Goal: Information Seeking & Learning: Learn about a topic

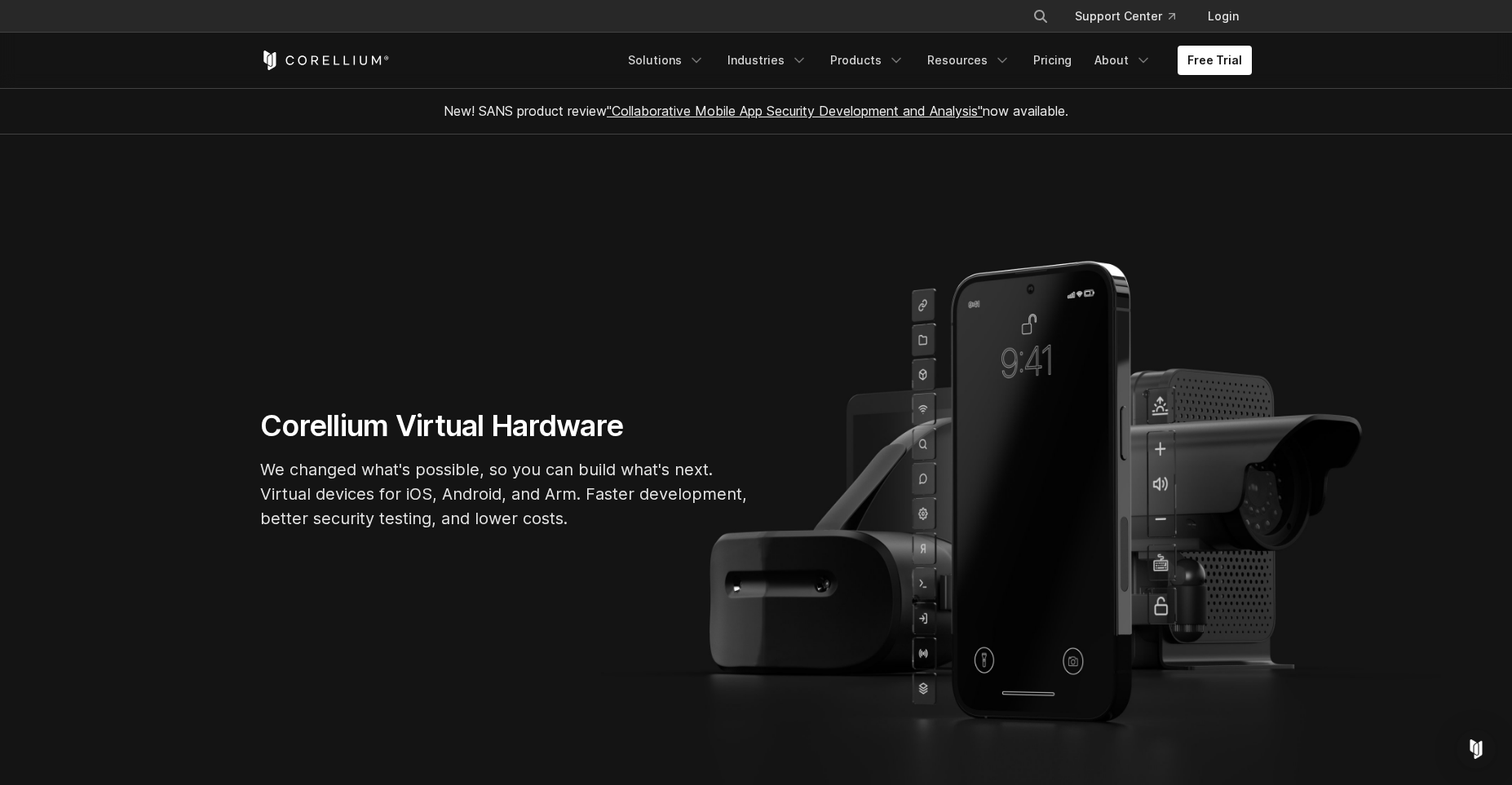
scroll to position [700, 0]
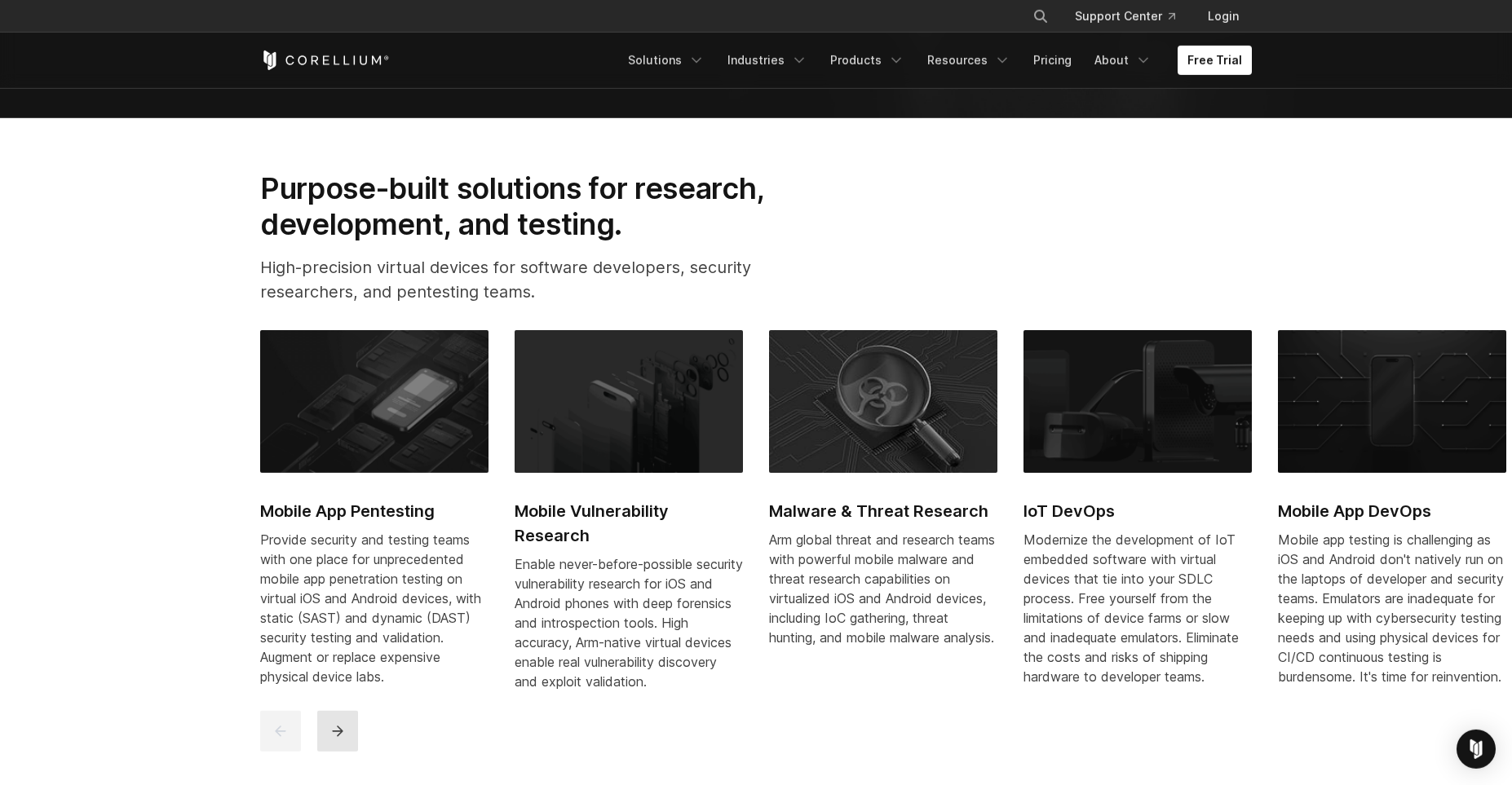
click at [344, 735] on button "next" at bounding box center [337, 731] width 41 height 41
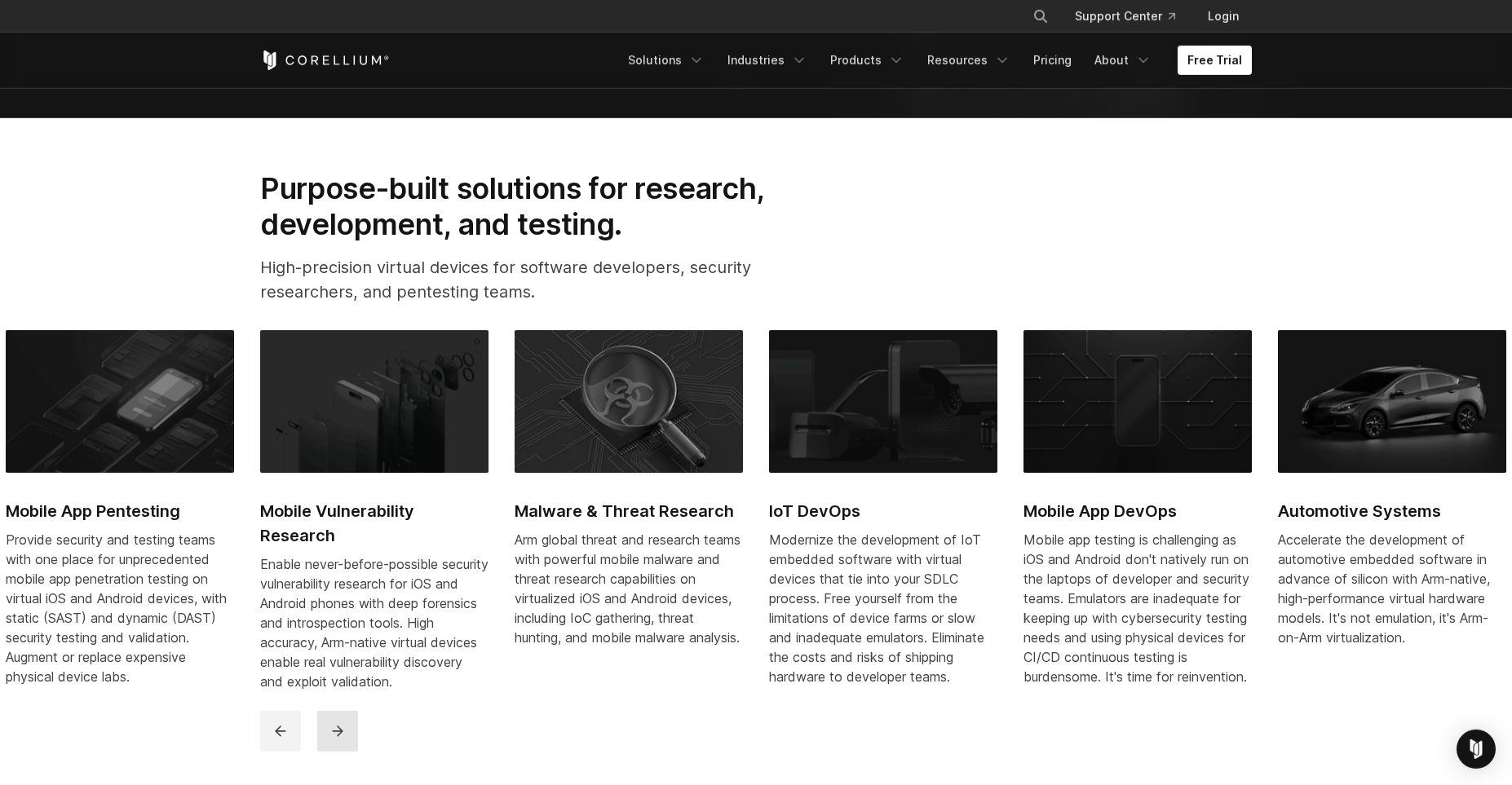
click at [344, 735] on button "next" at bounding box center [337, 731] width 41 height 41
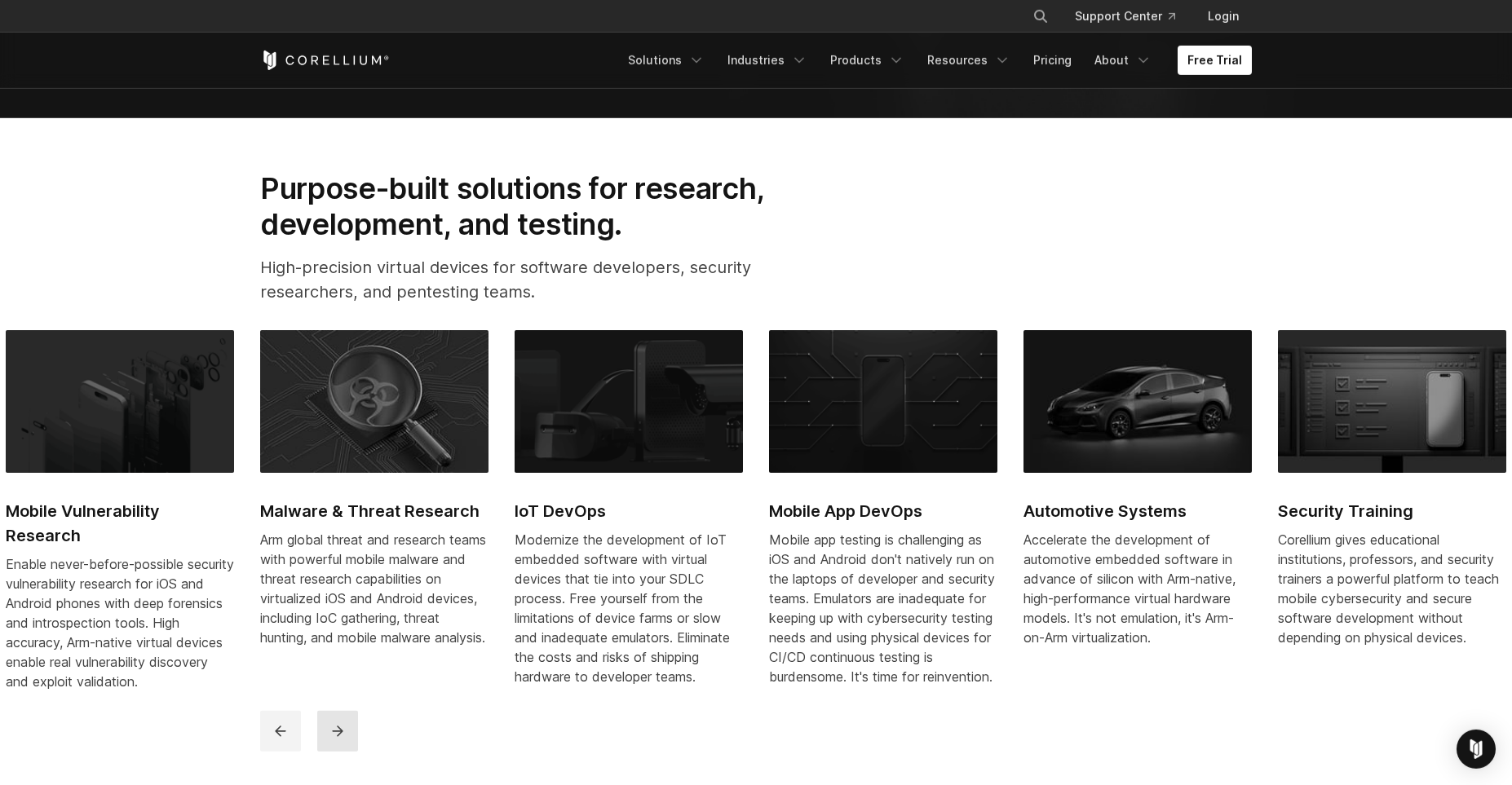
click at [344, 735] on button "next" at bounding box center [337, 731] width 41 height 41
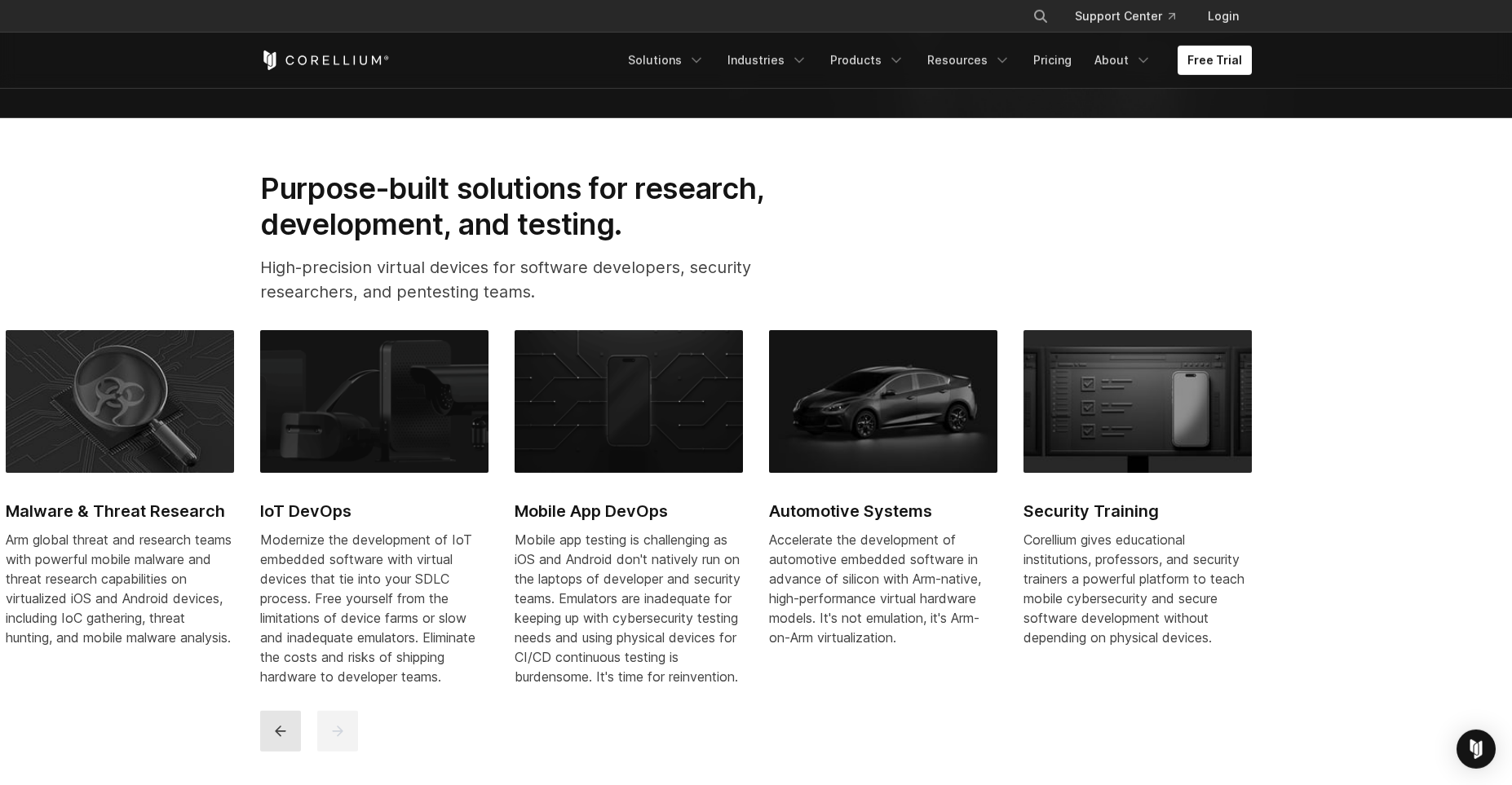
click at [291, 749] on button "previous" at bounding box center [281, 731] width 41 height 41
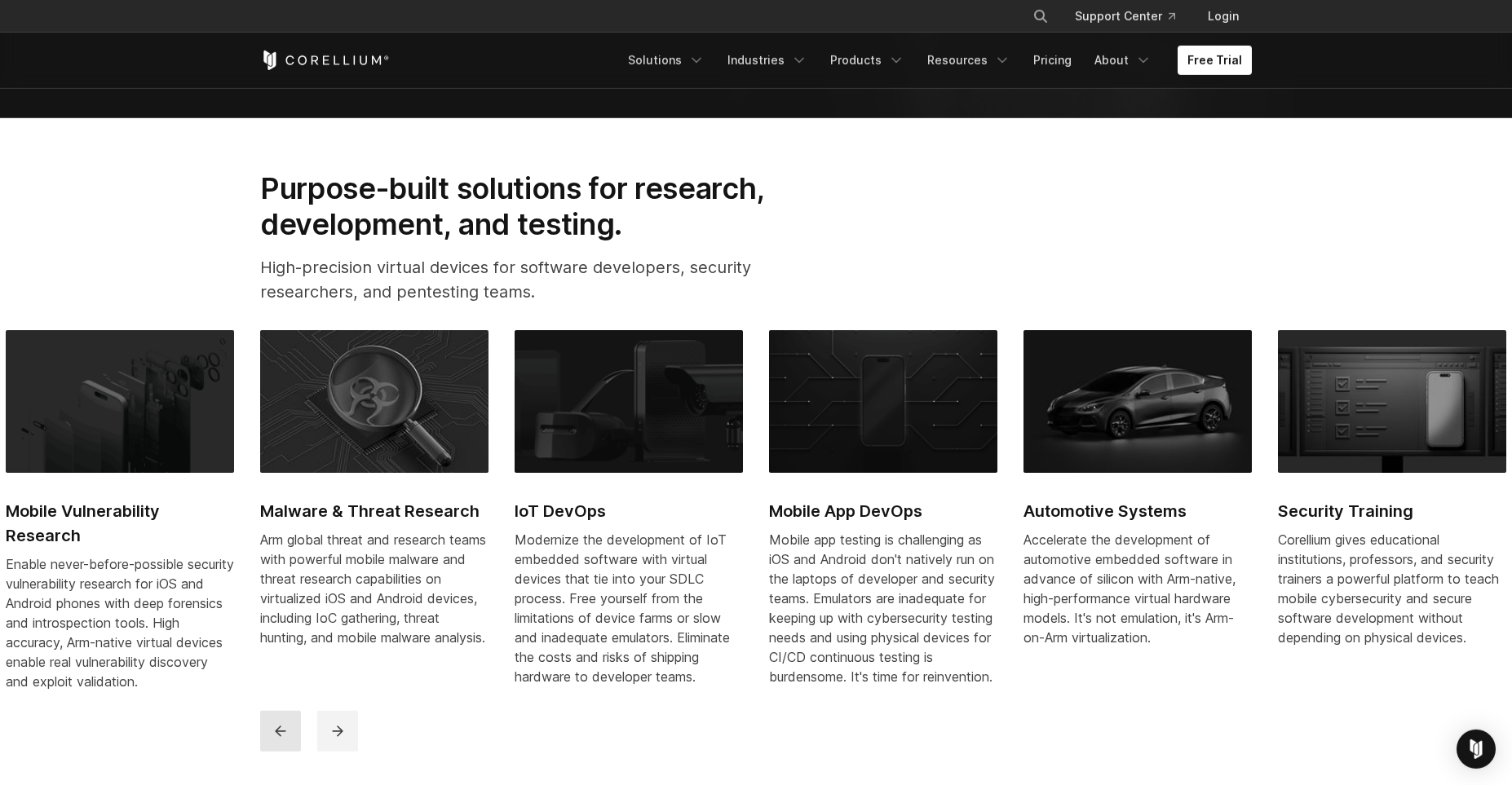
click at [291, 749] on button "previous" at bounding box center [281, 731] width 41 height 41
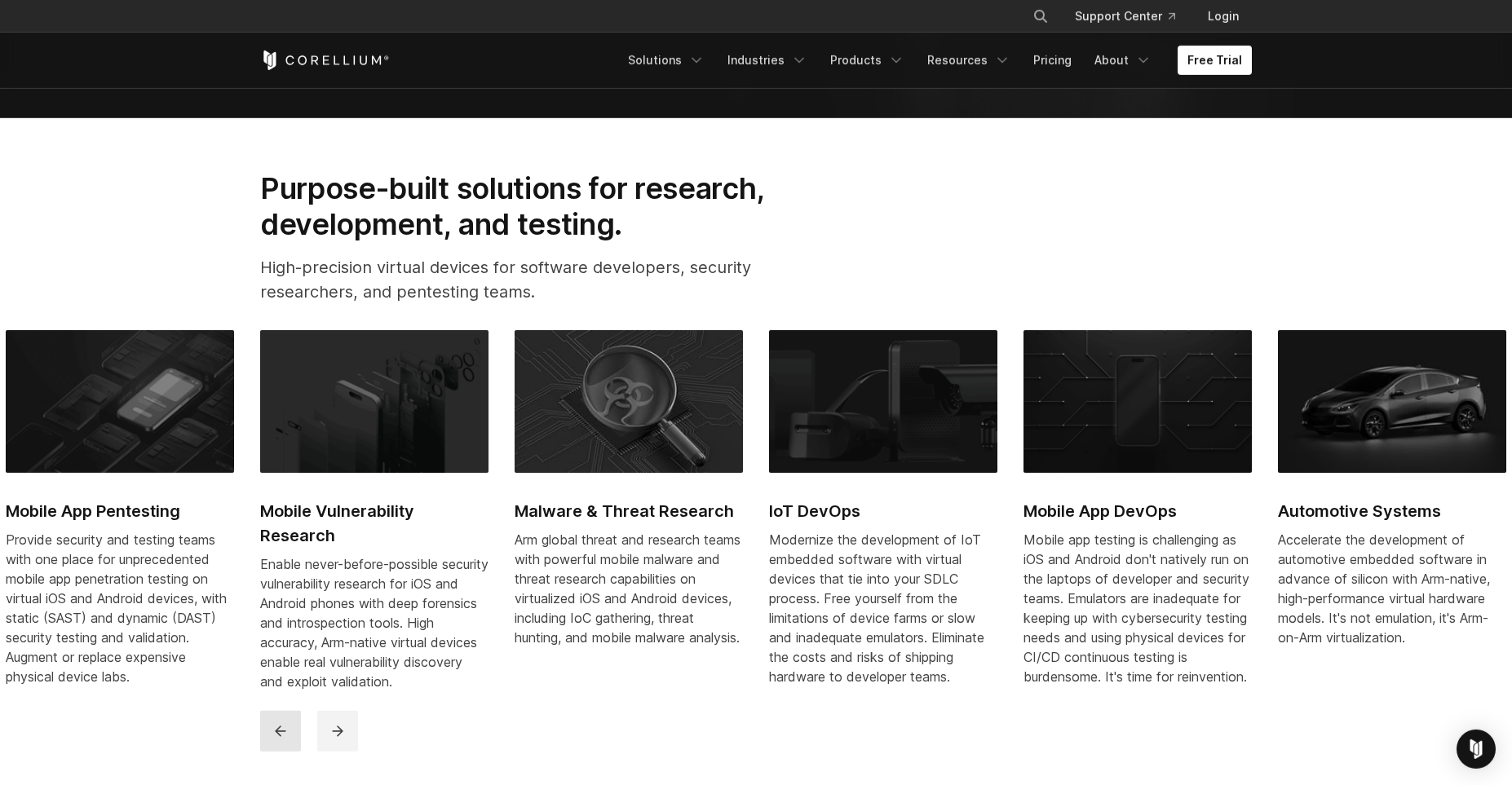
click at [291, 749] on button "previous" at bounding box center [281, 731] width 41 height 41
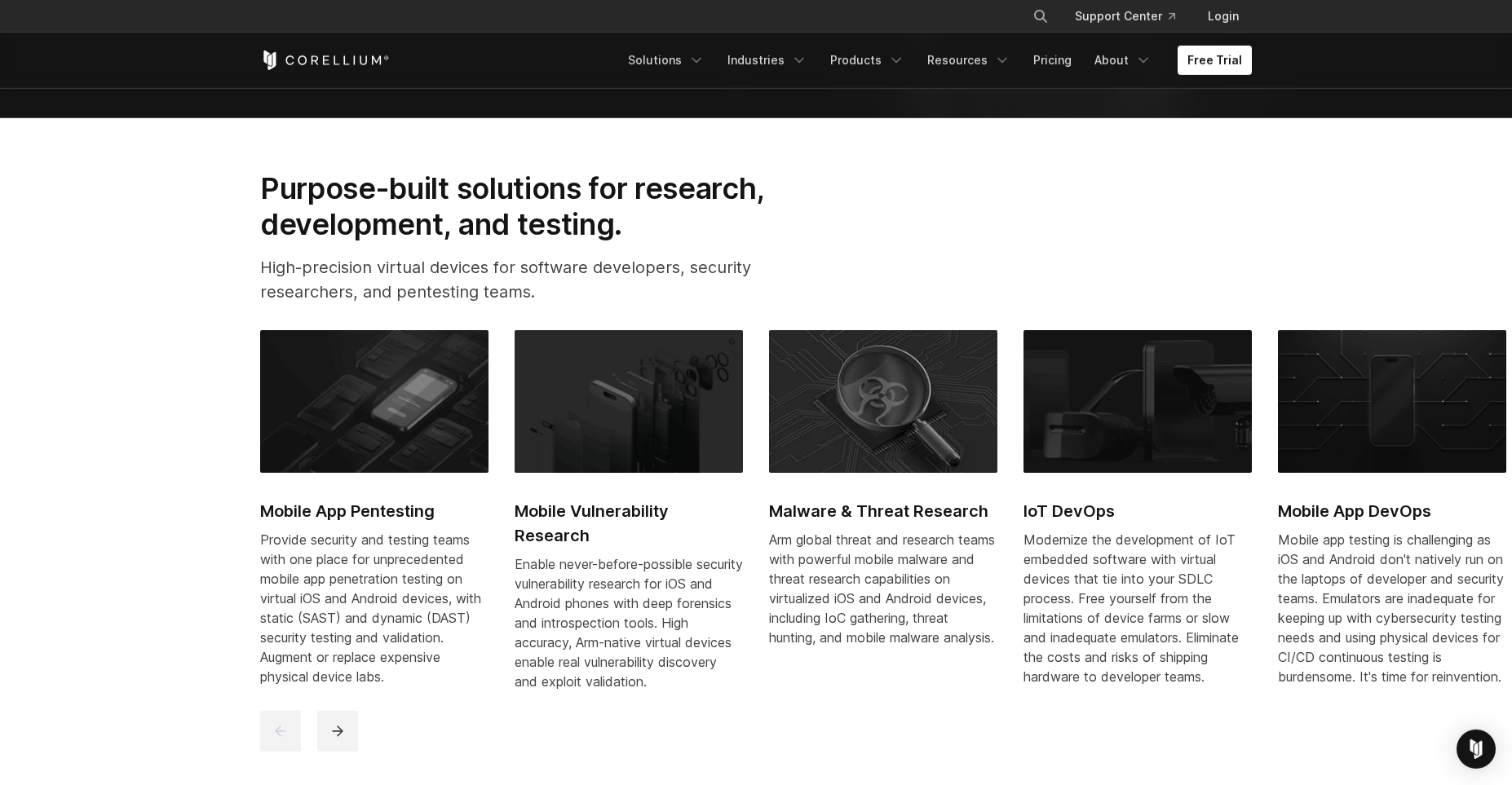
click at [569, 543] on h2 "Mobile Vulnerability Research" at bounding box center [629, 523] width 228 height 49
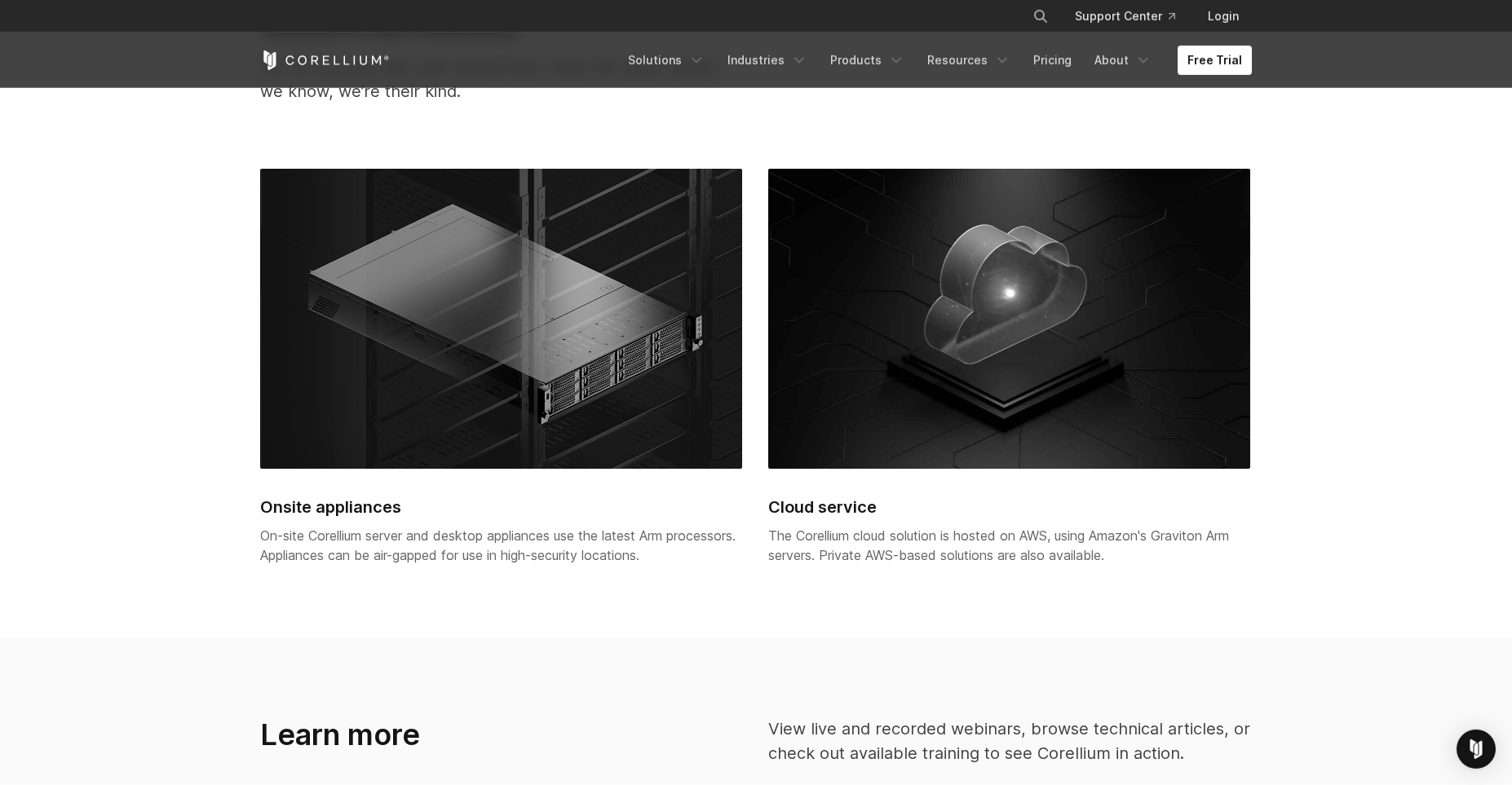
scroll to position [3745, 0]
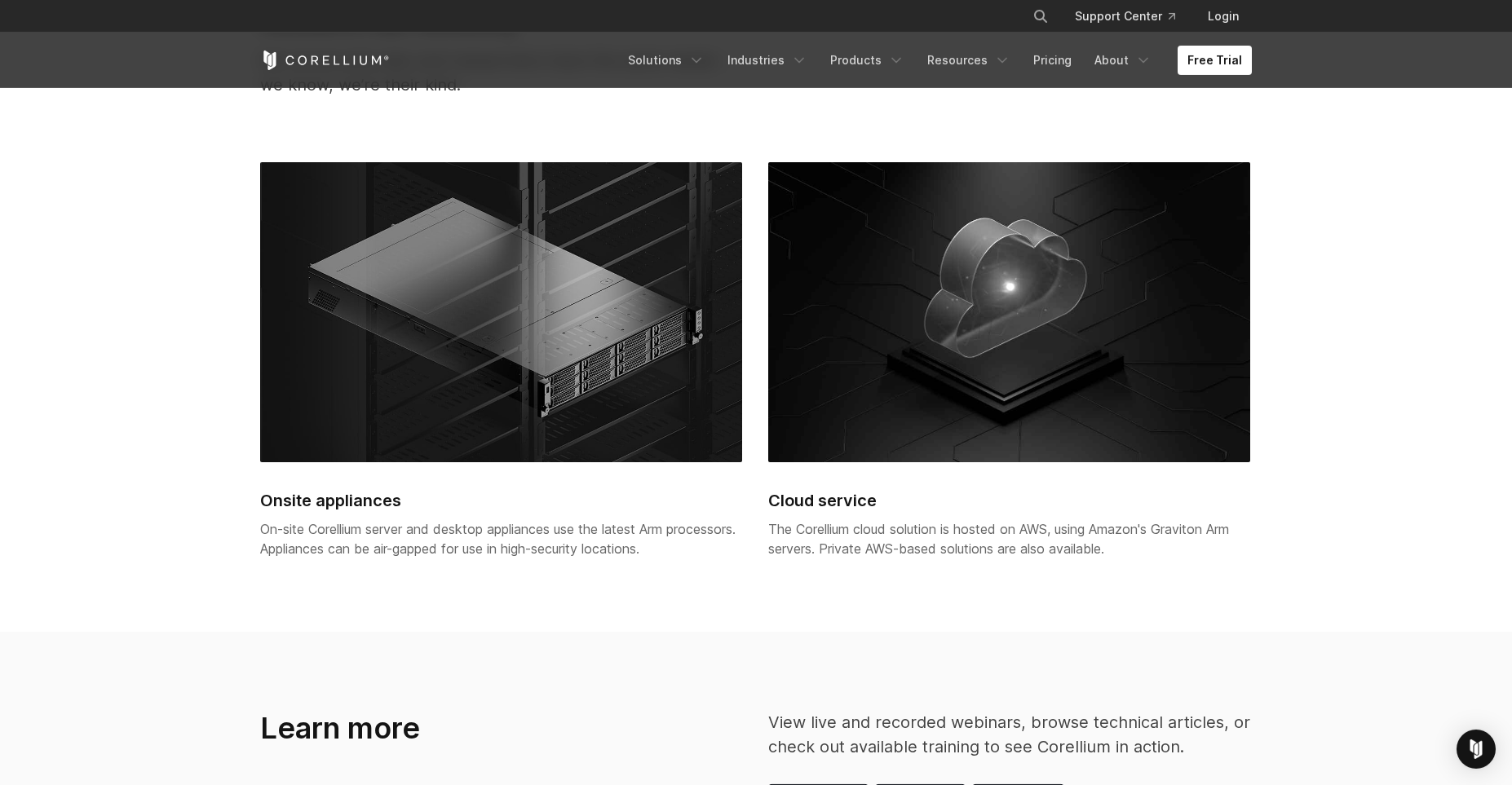
click at [1398, 386] on section "Research lab flexibility Not all security labs and researchers have the same ne…" at bounding box center [756, 292] width 1512 height 679
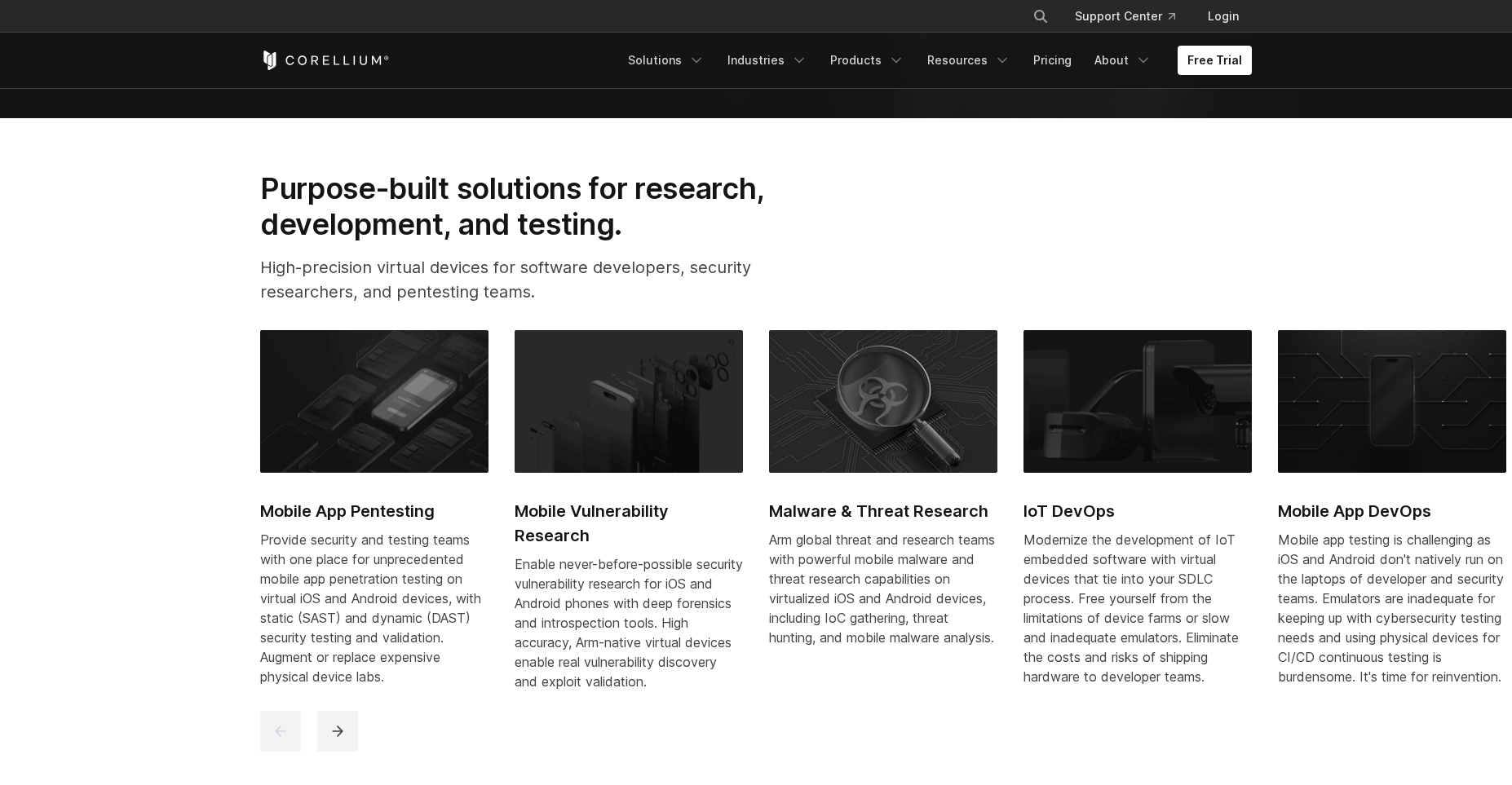
scroll to position [700, 0]
click at [328, 747] on button "next" at bounding box center [337, 731] width 41 height 41
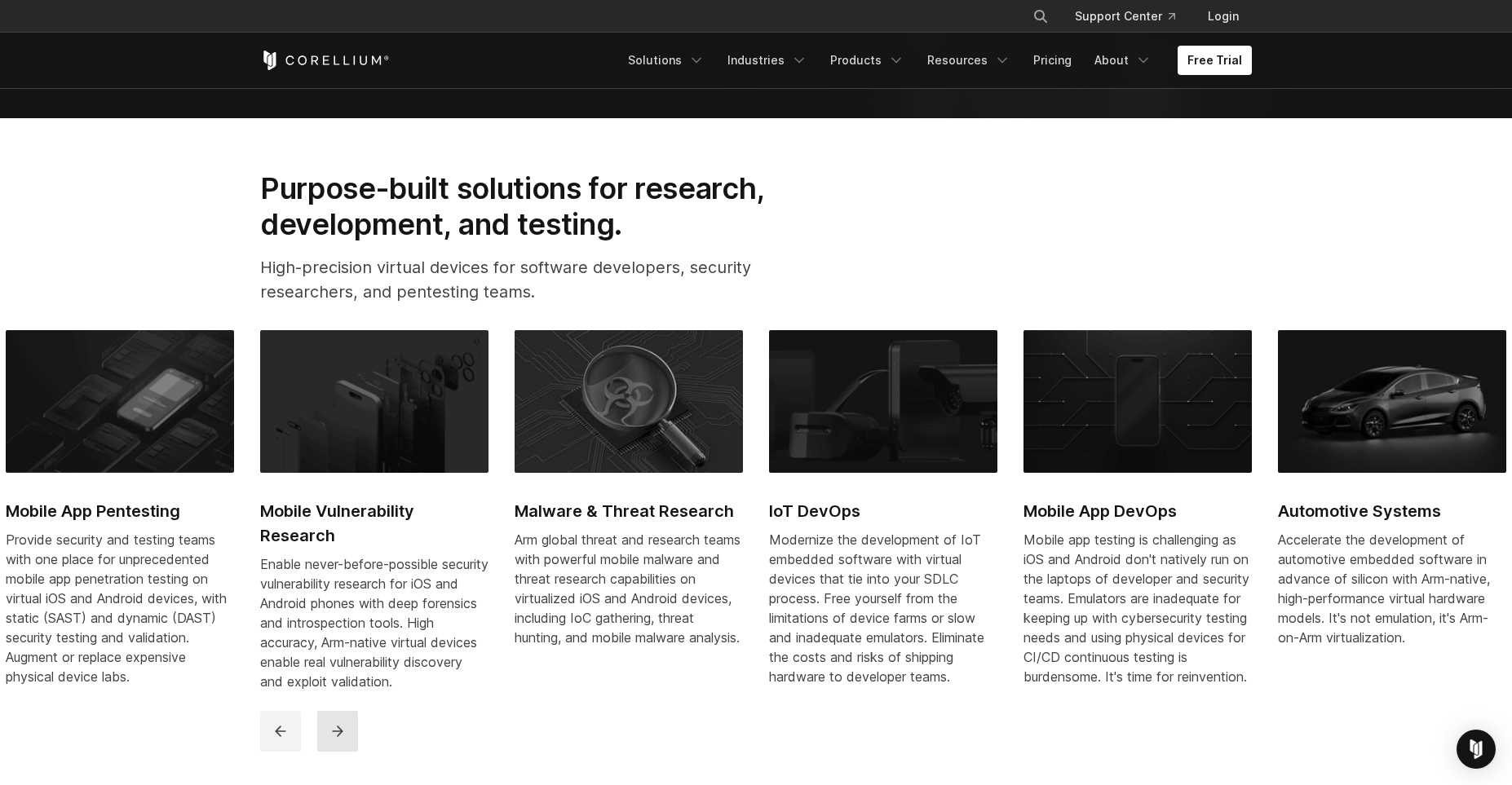
click at [328, 747] on button "next" at bounding box center [337, 731] width 41 height 41
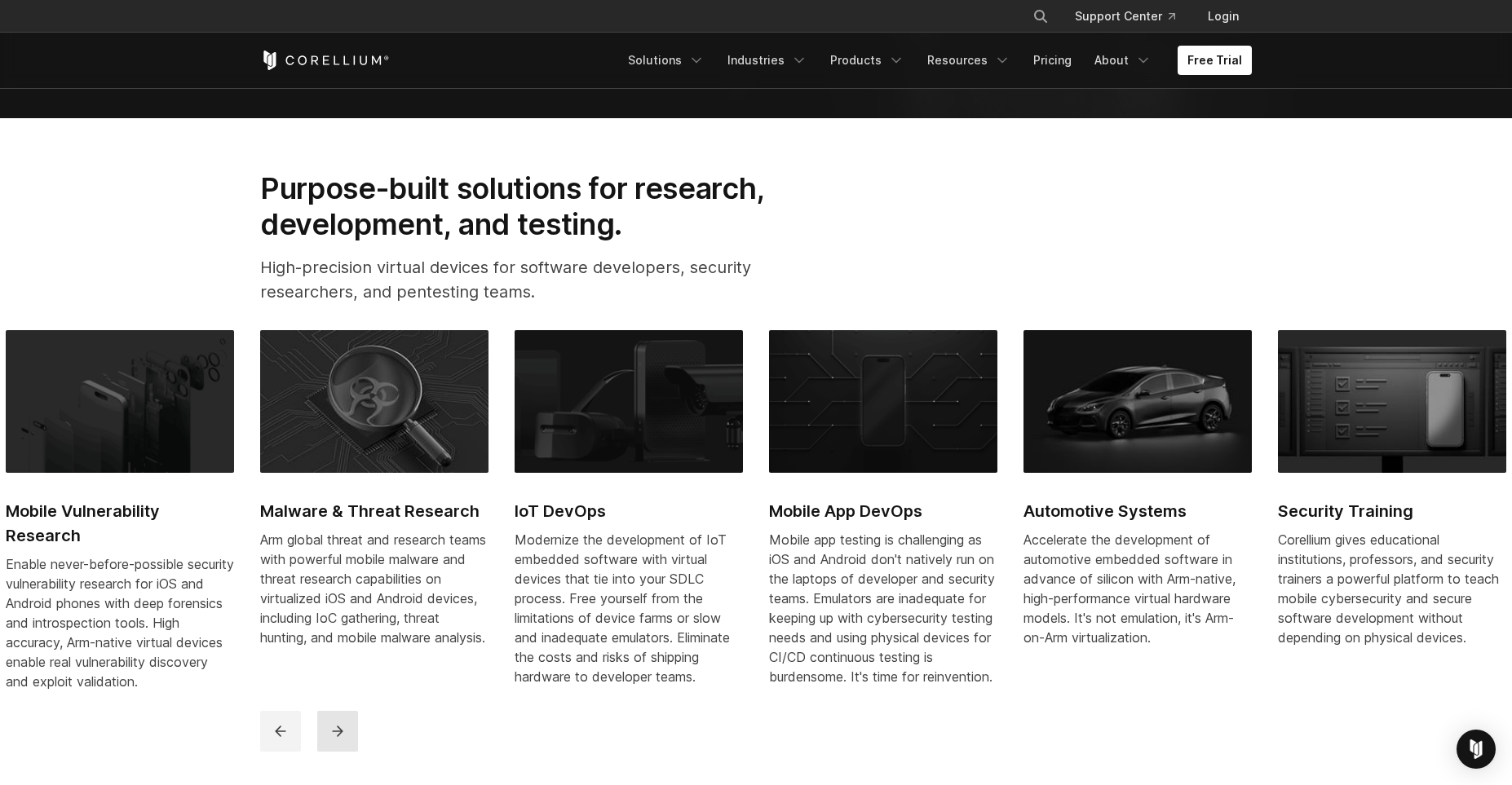
click at [328, 747] on button "next" at bounding box center [337, 731] width 41 height 41
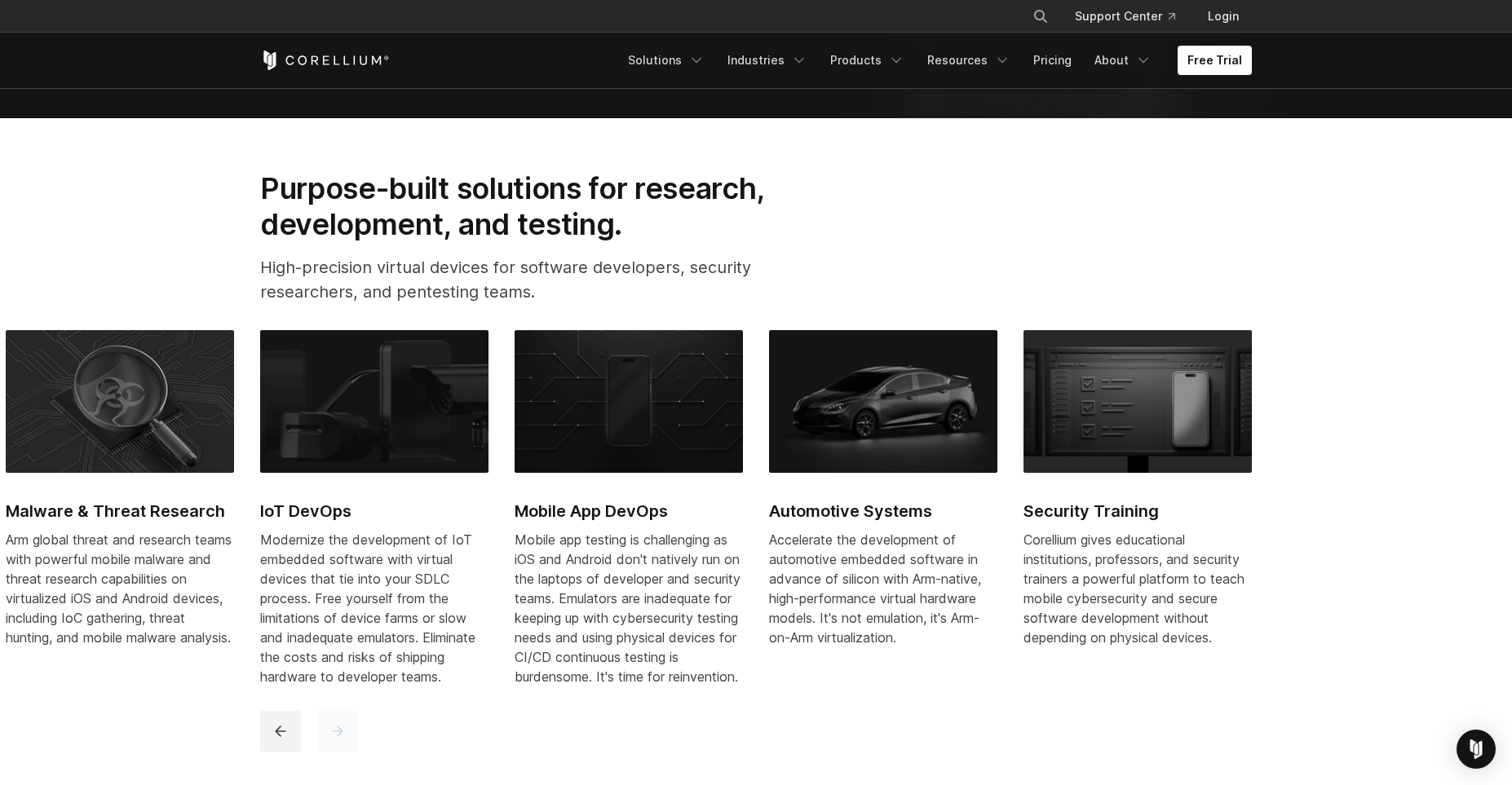
click at [328, 747] on button "next" at bounding box center [337, 731] width 41 height 41
click at [288, 748] on button "previous" at bounding box center [281, 731] width 41 height 41
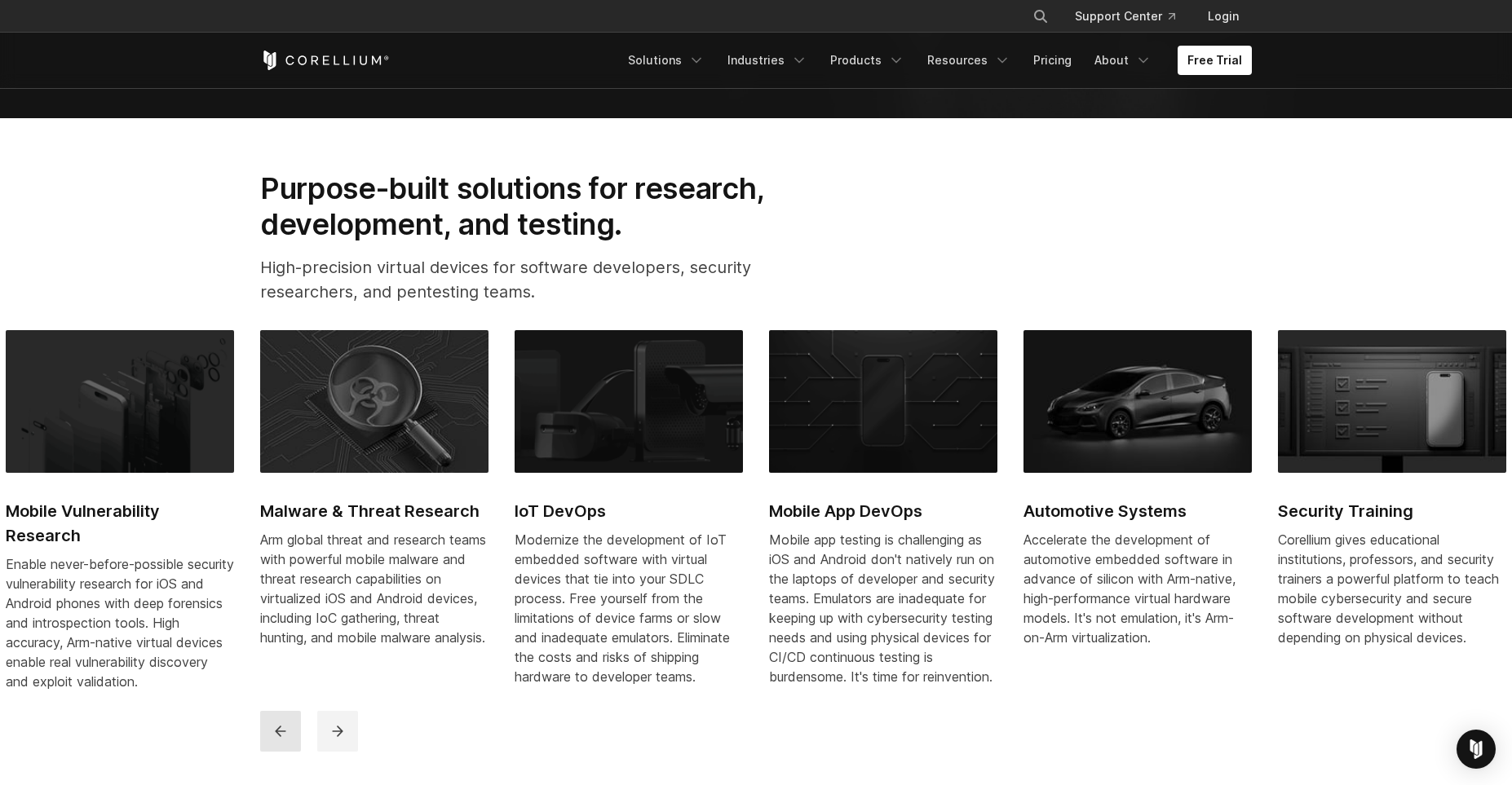
click at [288, 748] on button "previous" at bounding box center [281, 731] width 41 height 41
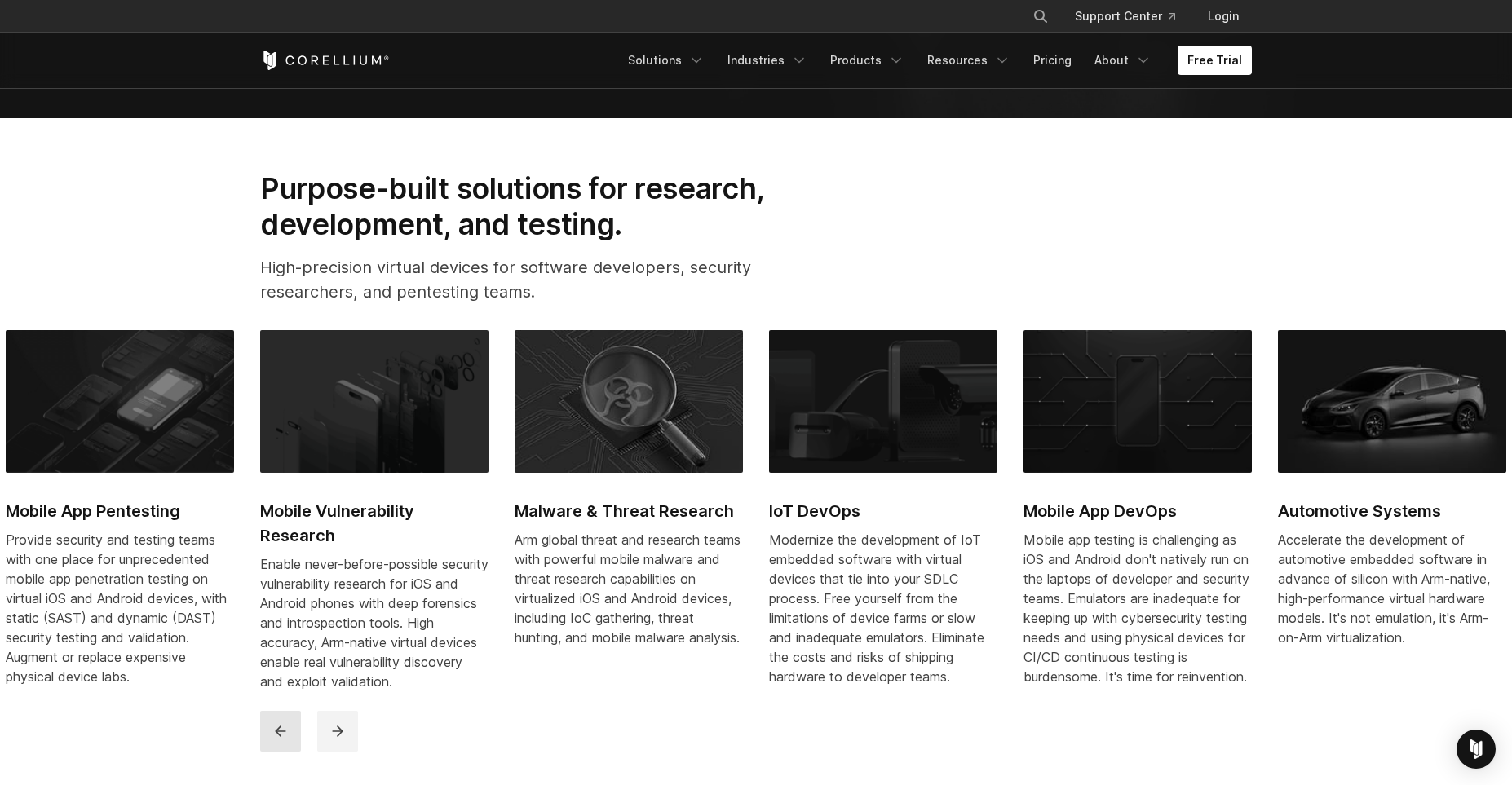
click at [288, 748] on button "previous" at bounding box center [281, 731] width 41 height 41
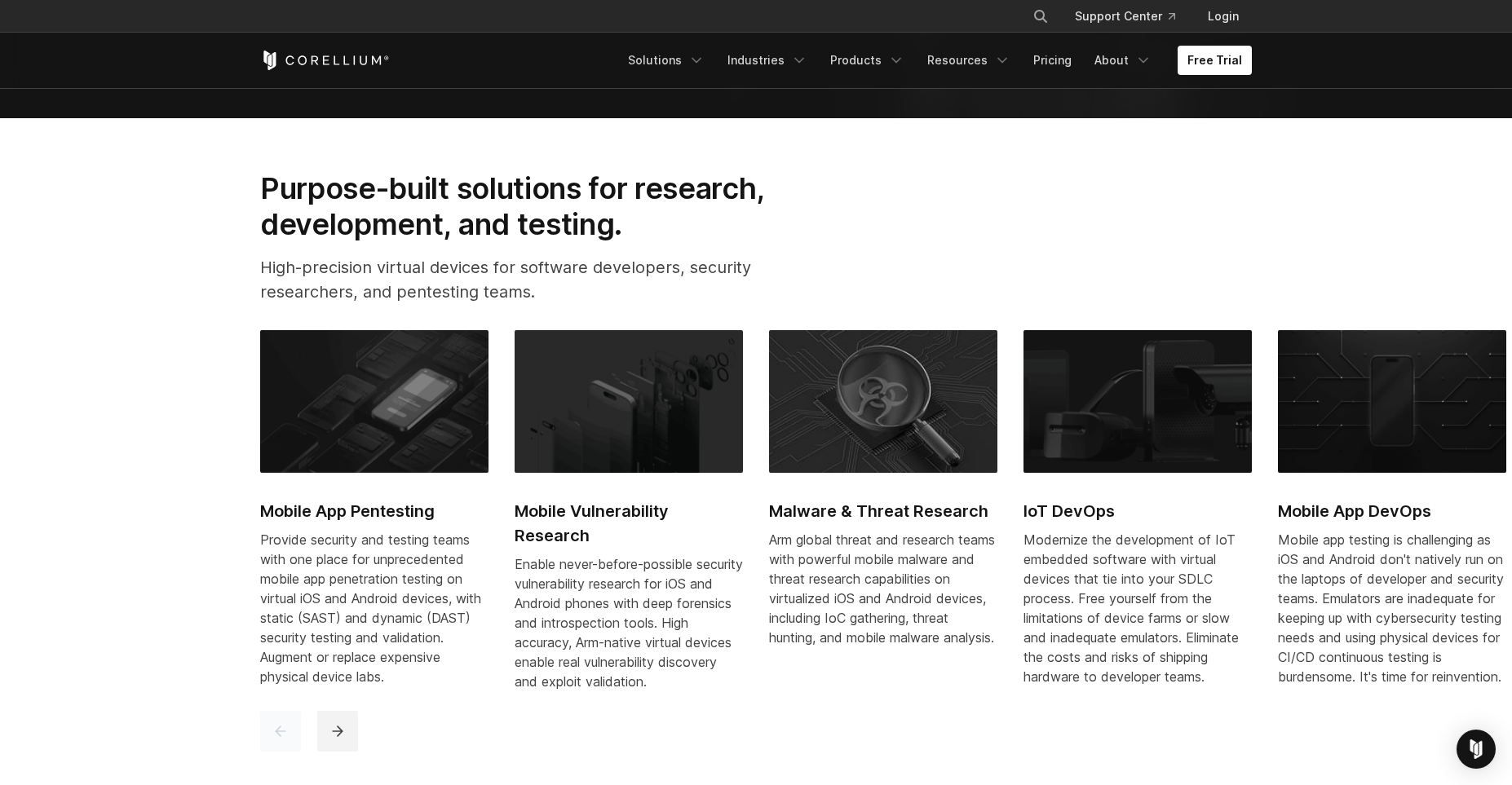
click at [288, 748] on button "previous" at bounding box center [281, 731] width 41 height 41
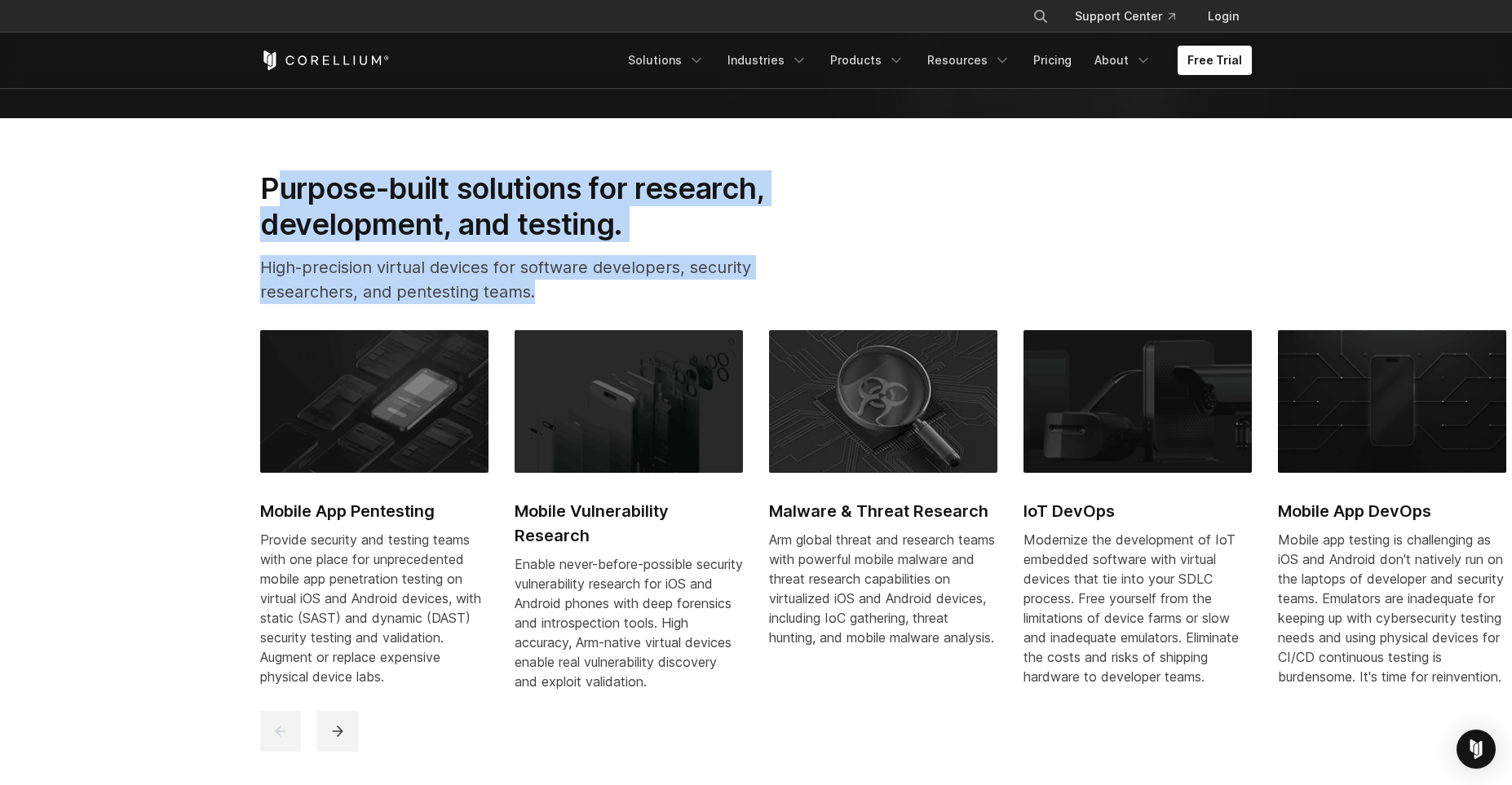
drag, startPoint x: 533, startPoint y: 292, endPoint x: 272, endPoint y: 176, distance: 285.6
click at [272, 176] on div "Purpose-built solutions for research, development, and testing. High-precision …" at bounding box center [538, 244] width 589 height 147
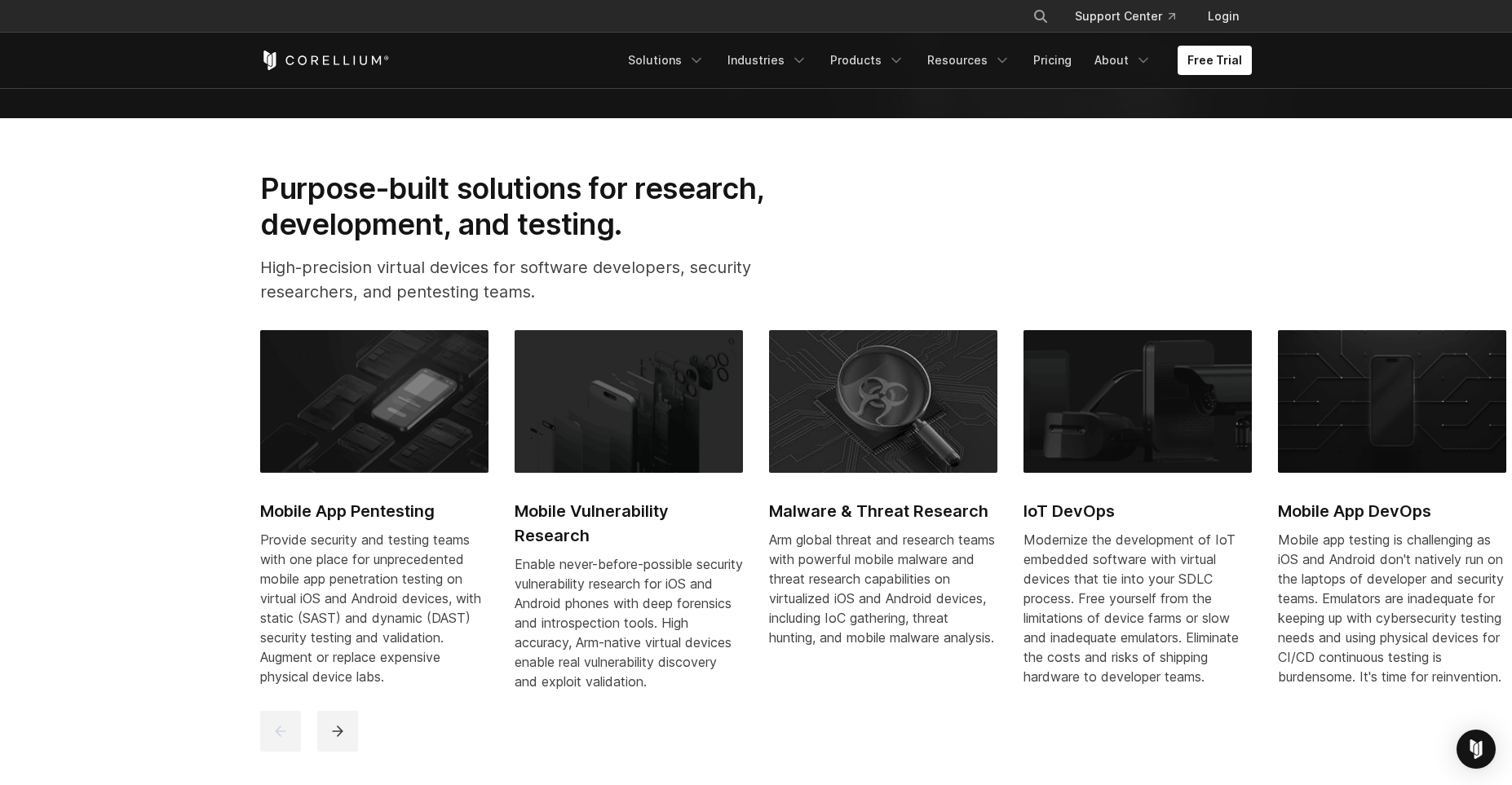
click at [272, 176] on h2 "Purpose-built solutions for research, development, and testing." at bounding box center [539, 207] width 556 height 72
click at [854, 153] on section "Purpose-built solutions for research, development, and testing. High-precision …" at bounding box center [756, 462] width 1512 height 686
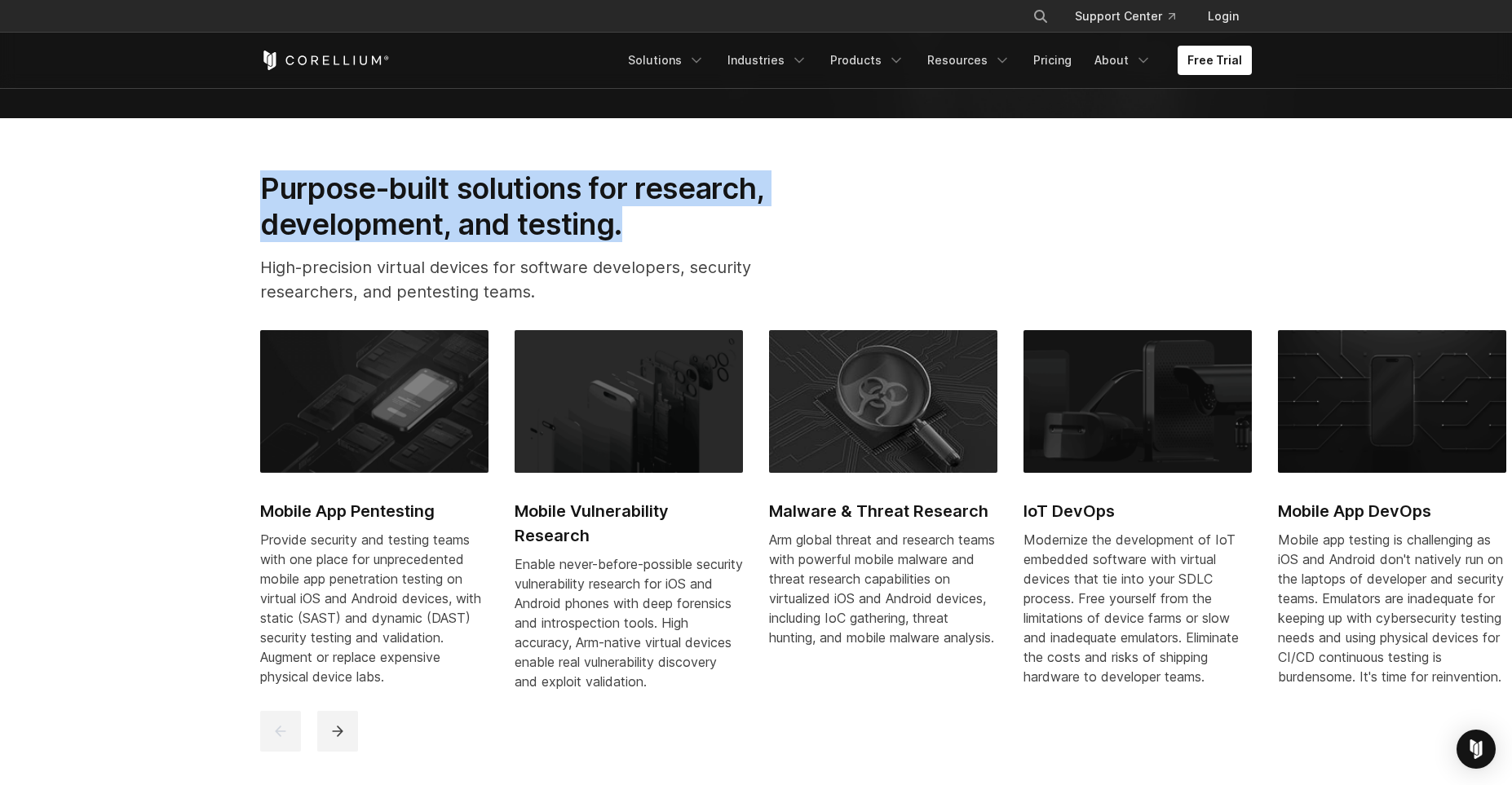
drag, startPoint x: 644, startPoint y: 229, endPoint x: 246, endPoint y: 187, distance: 400.2
click at [246, 187] on div "Purpose-built solutions for research, development, and testing. High-precision …" at bounding box center [538, 244] width 589 height 147
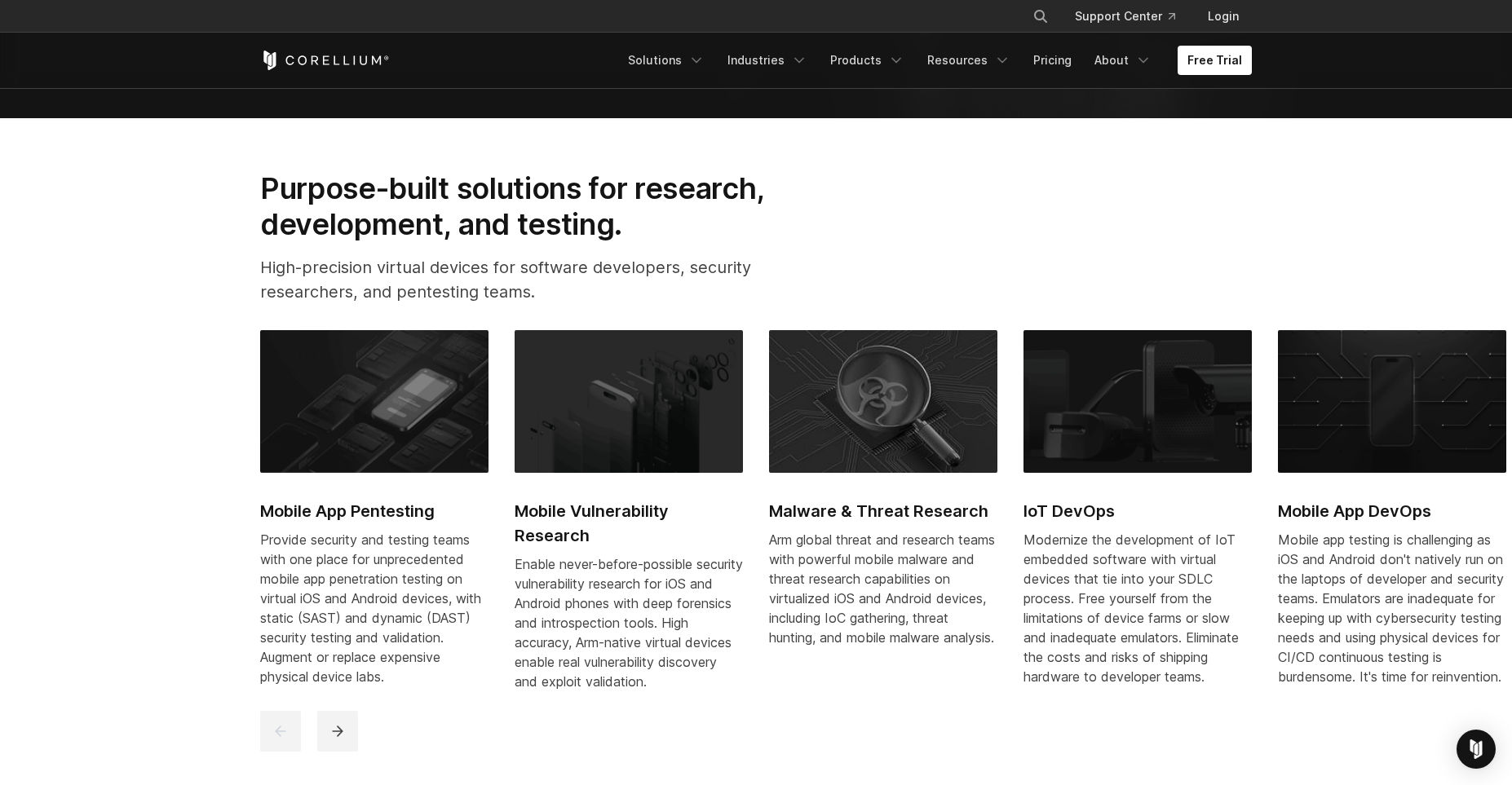
click at [246, 187] on div "Purpose-built solutions for research, development, and testing. High-precision …" at bounding box center [538, 244] width 589 height 147
click at [1143, 62] on icon "Navigation Menu" at bounding box center [1143, 60] width 17 height 17
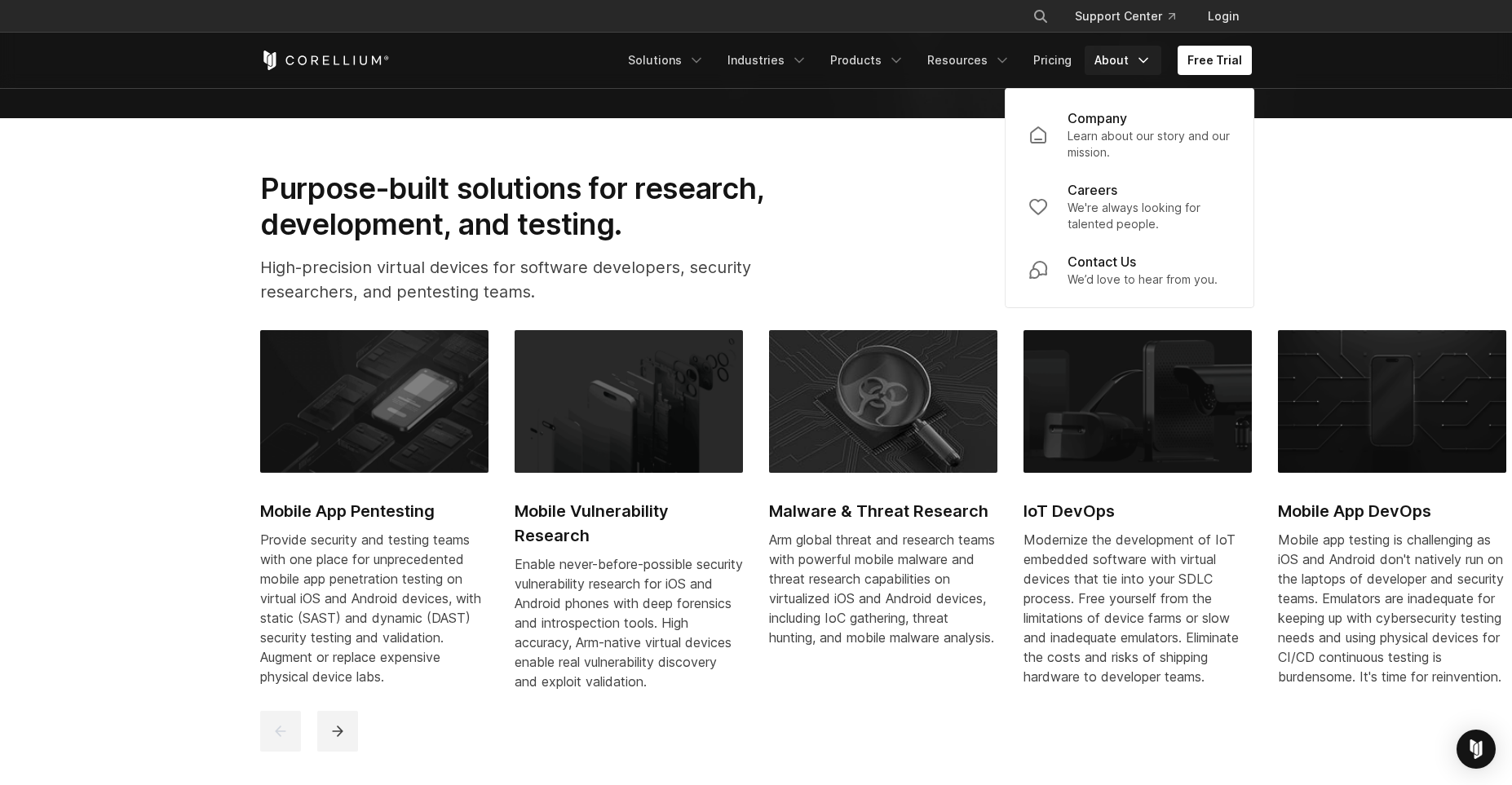
click at [1143, 62] on icon "Navigation Menu" at bounding box center [1143, 60] width 17 height 17
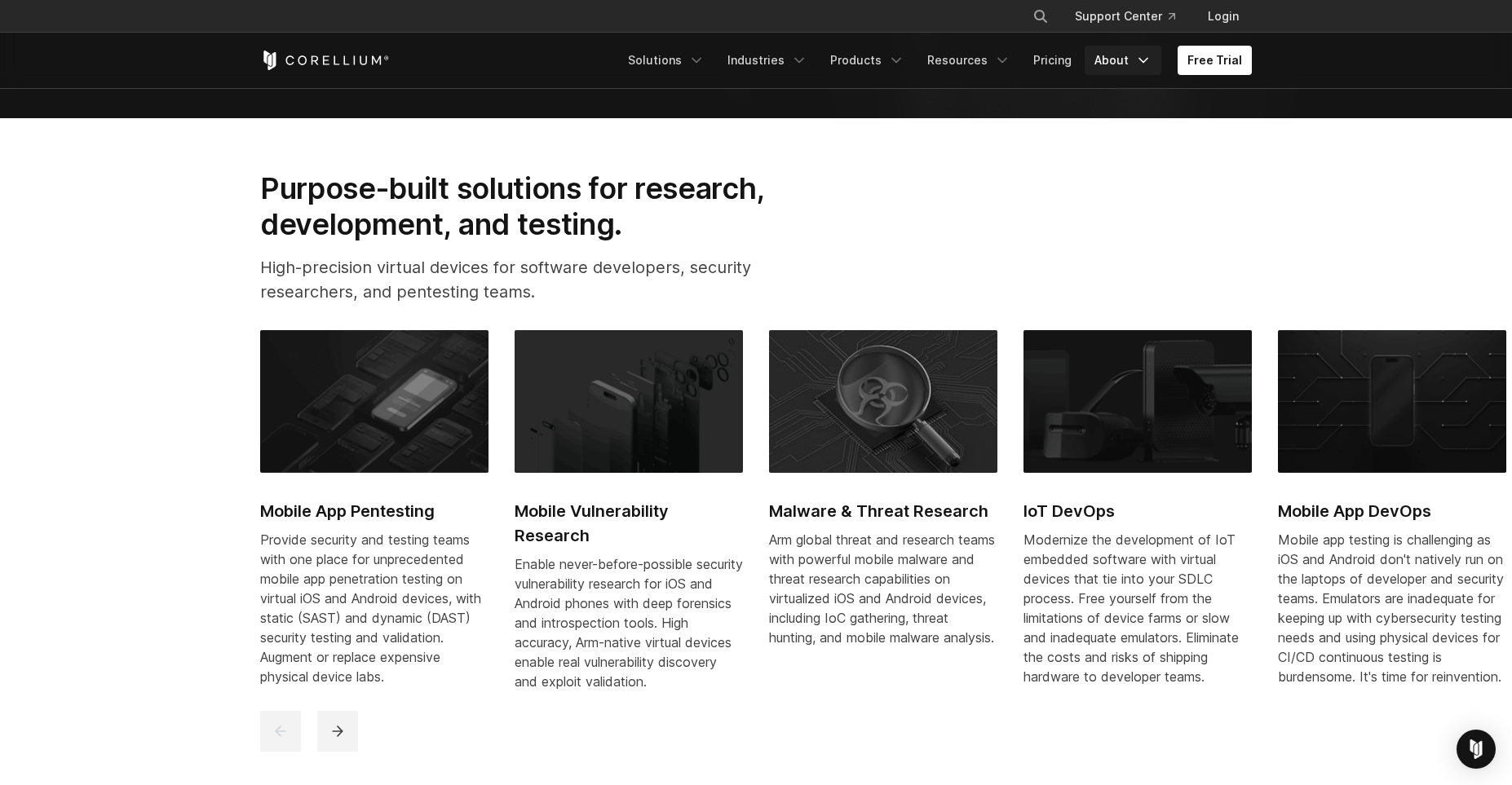
click at [1132, 60] on link "About" at bounding box center [1123, 60] width 77 height 30
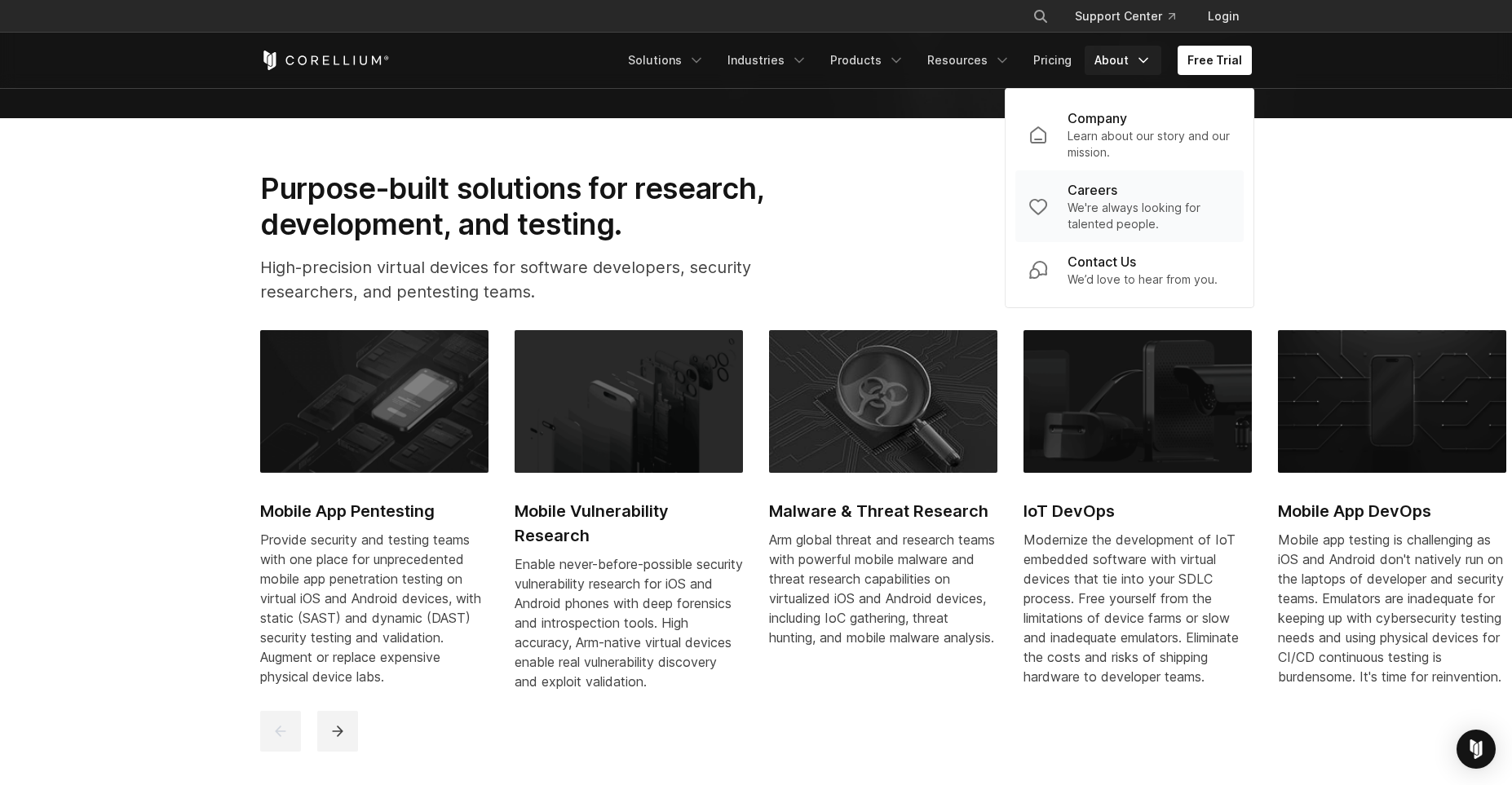
click at [1122, 196] on div "Careers" at bounding box center [1149, 189] width 163 height 19
